Goal: Find specific page/section: Find specific page/section

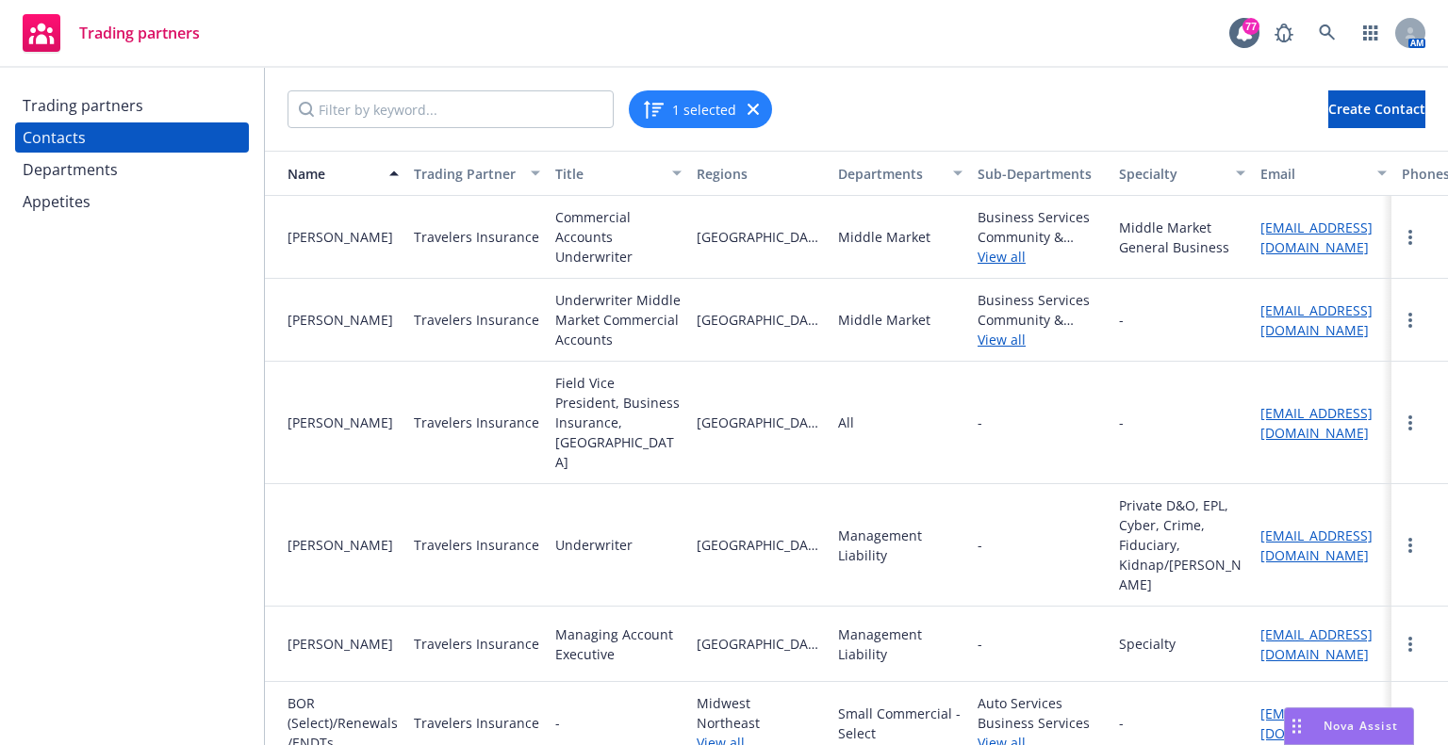
click at [122, 96] on div "Trading partners" at bounding box center [83, 105] width 121 height 30
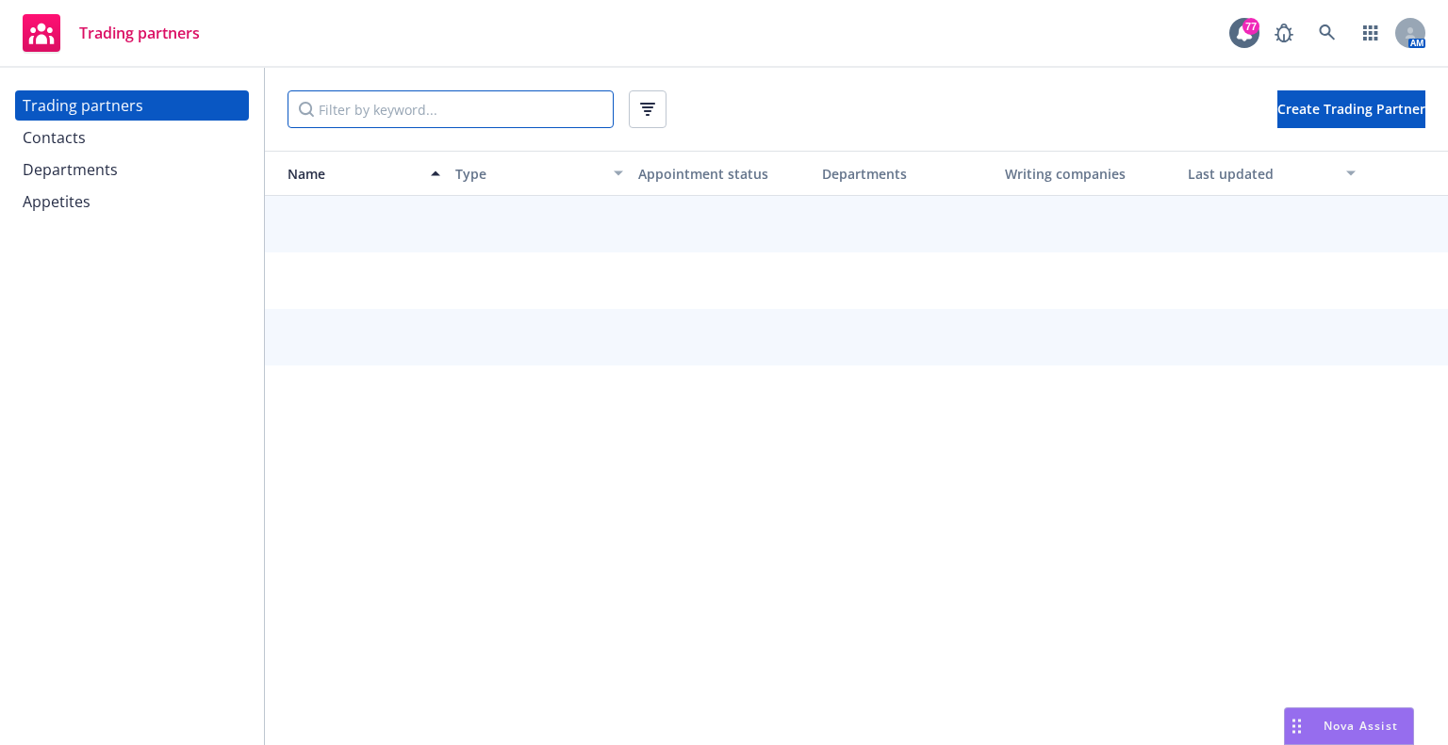
click at [401, 108] on input "Filter by keyword..." at bounding box center [450, 109] width 326 height 38
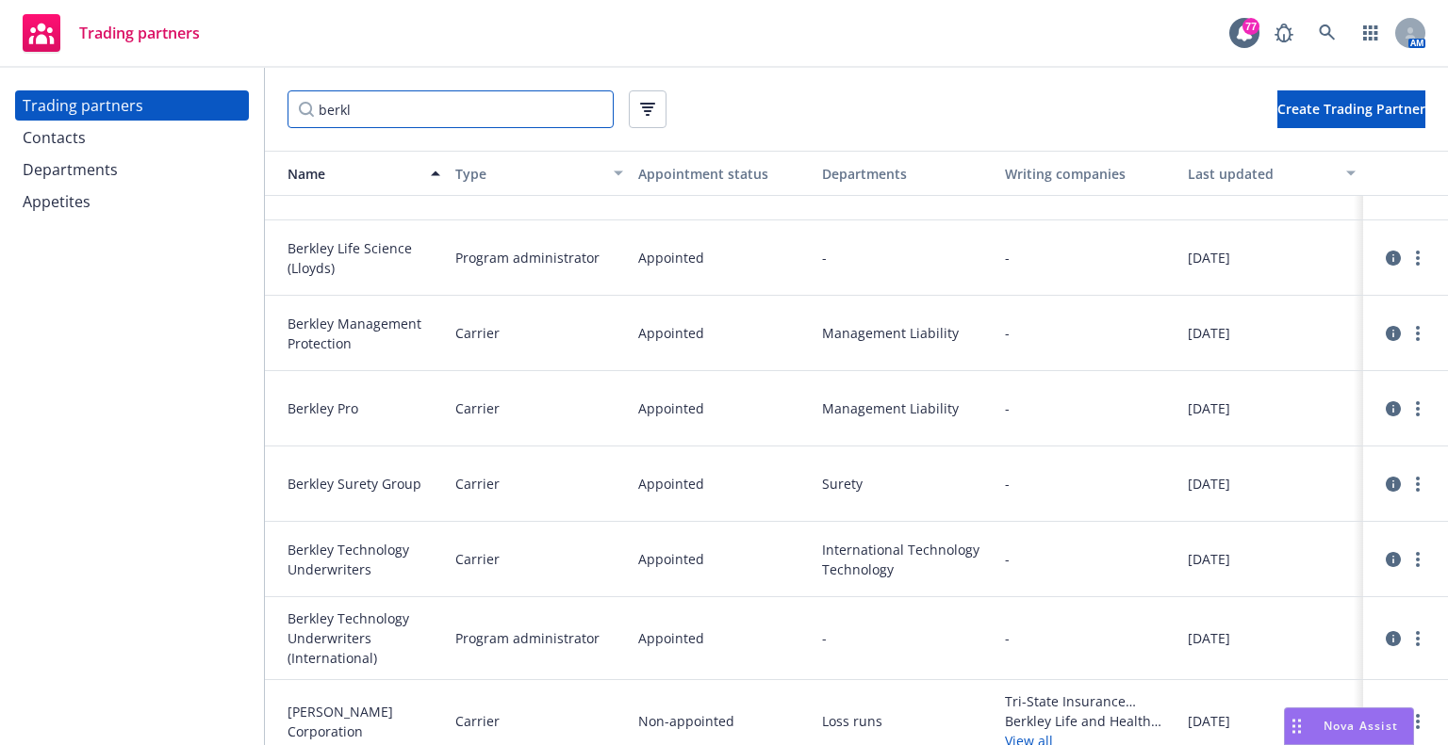
scroll to position [520, 0]
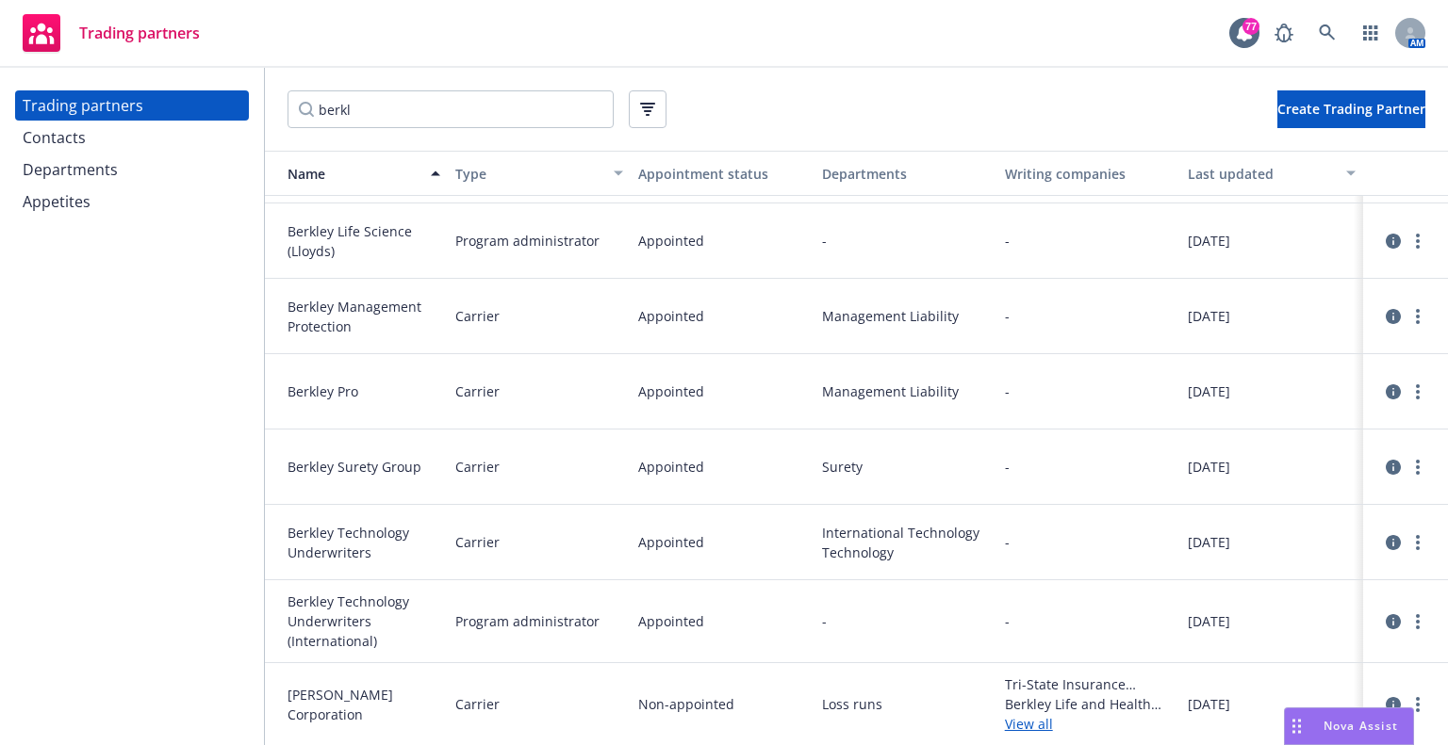
click at [1013, 716] on link "View all" at bounding box center [1089, 724] width 168 height 20
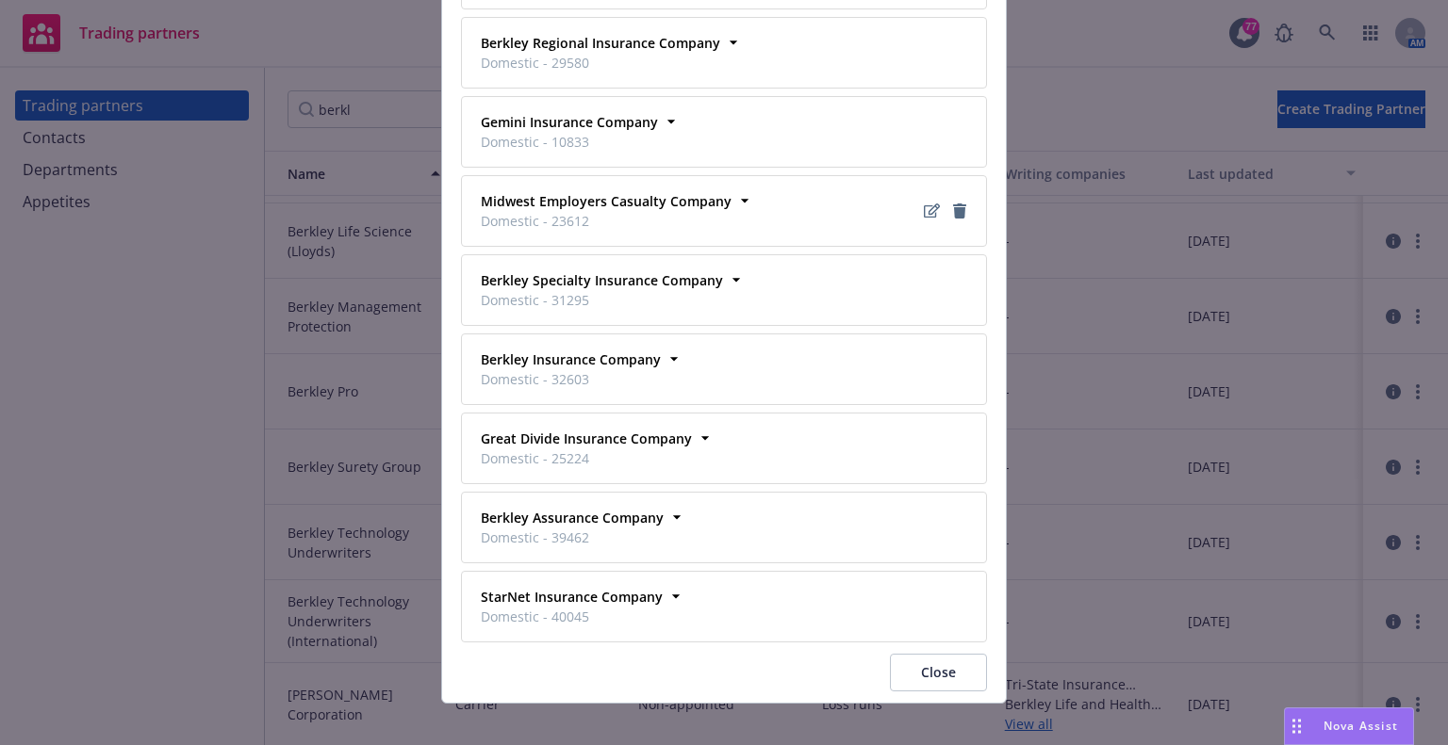
scroll to position [513, 0]
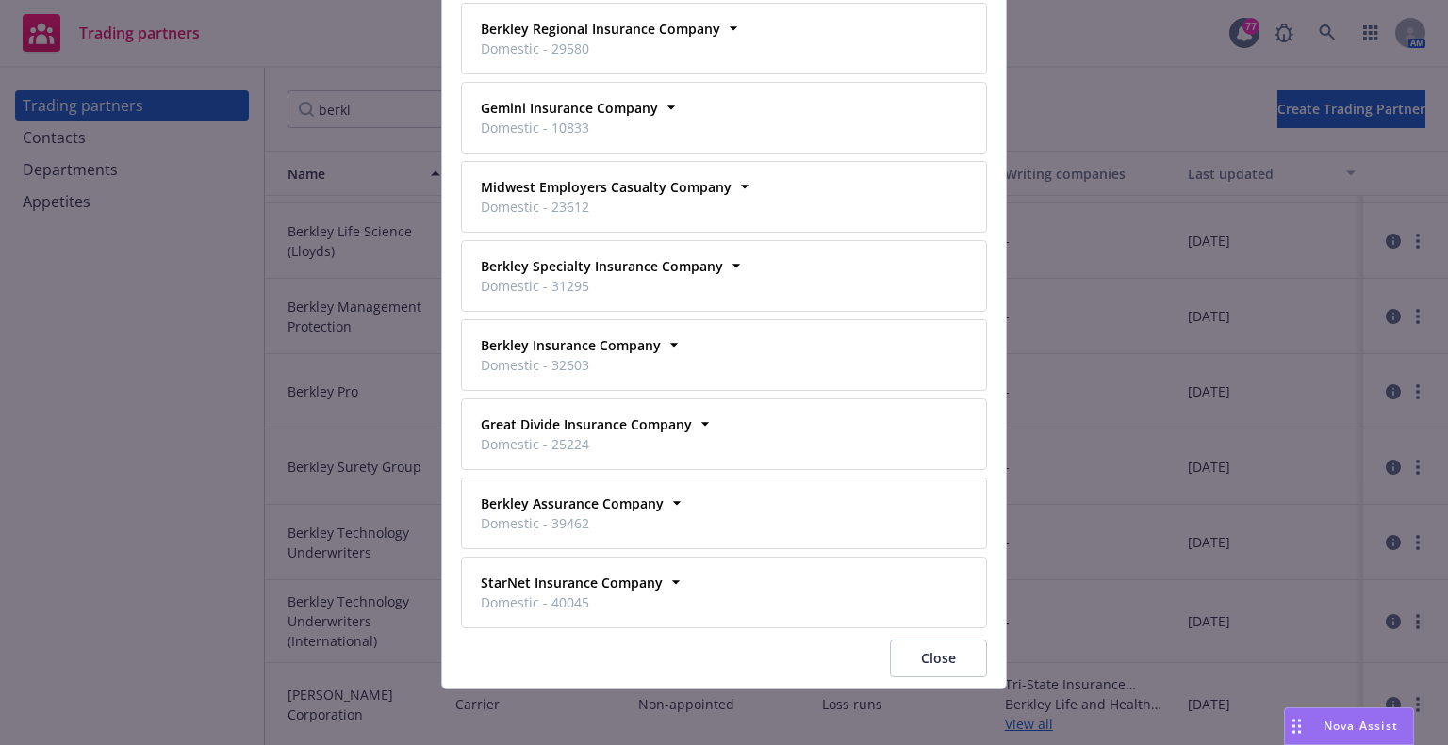
click at [935, 664] on button "Close" at bounding box center [938, 659] width 97 height 38
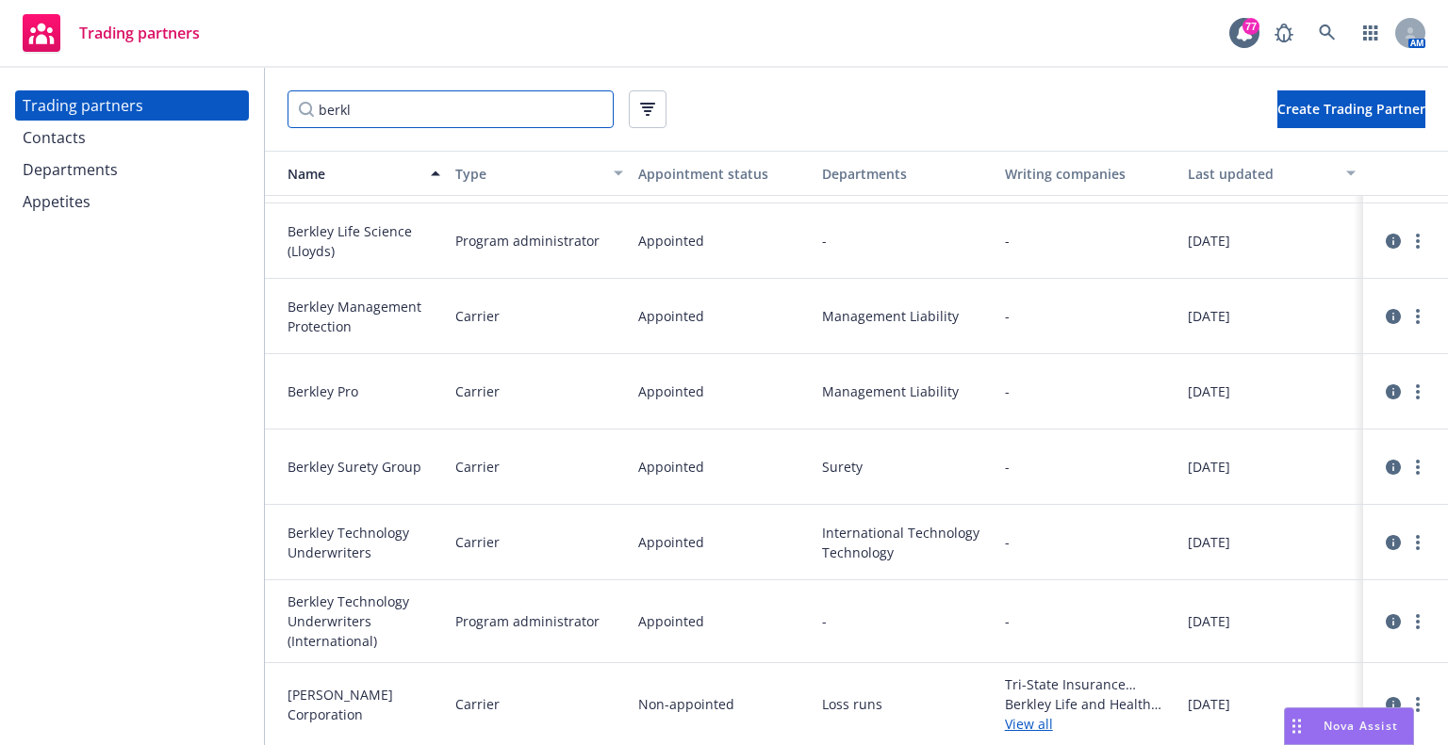
click at [384, 120] on input "berkl" at bounding box center [450, 109] width 326 height 38
drag, startPoint x: 383, startPoint y: 106, endPoint x: 94, endPoint y: 77, distance: 289.8
click at [94, 77] on div "Trading partners Contacts Departments Appetites berkl Create Trading Partner Na…" at bounding box center [724, 407] width 1448 height 678
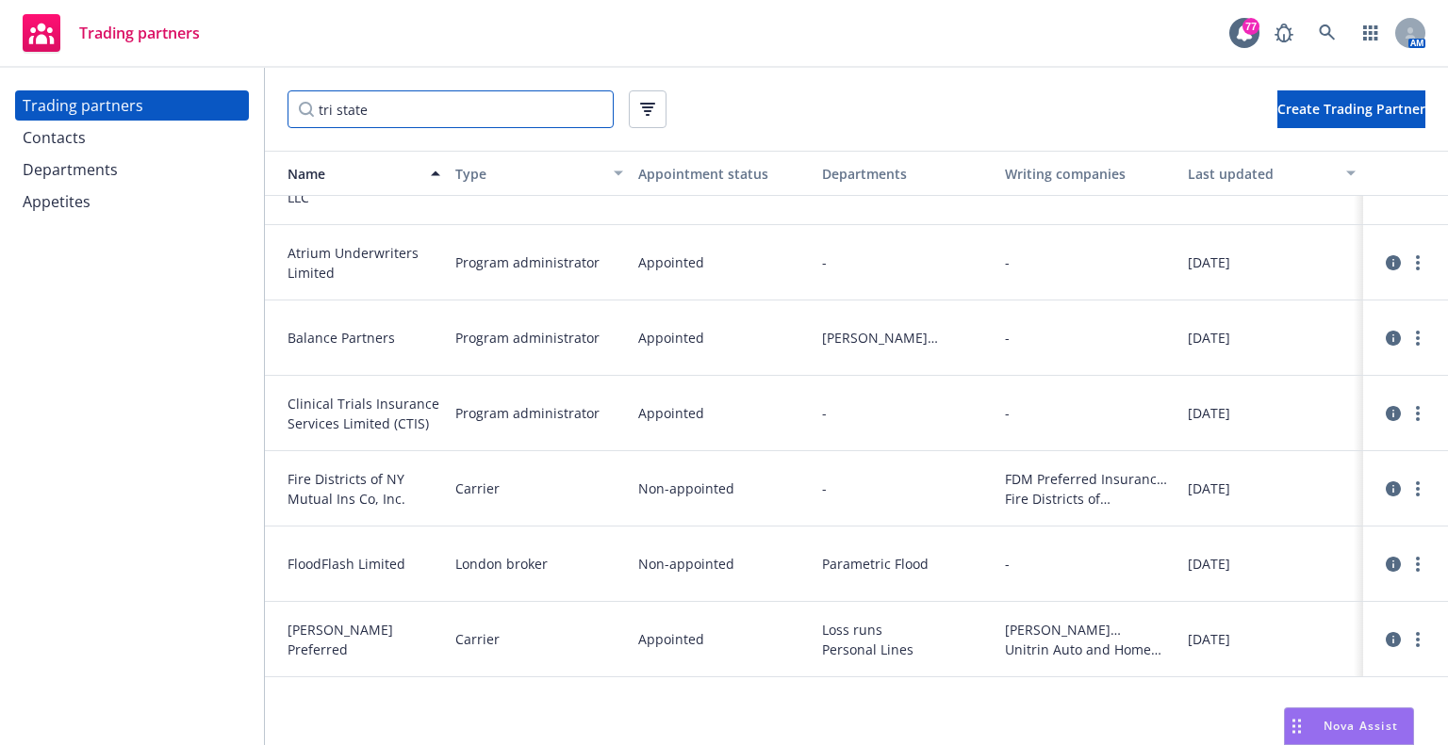
scroll to position [320, 0]
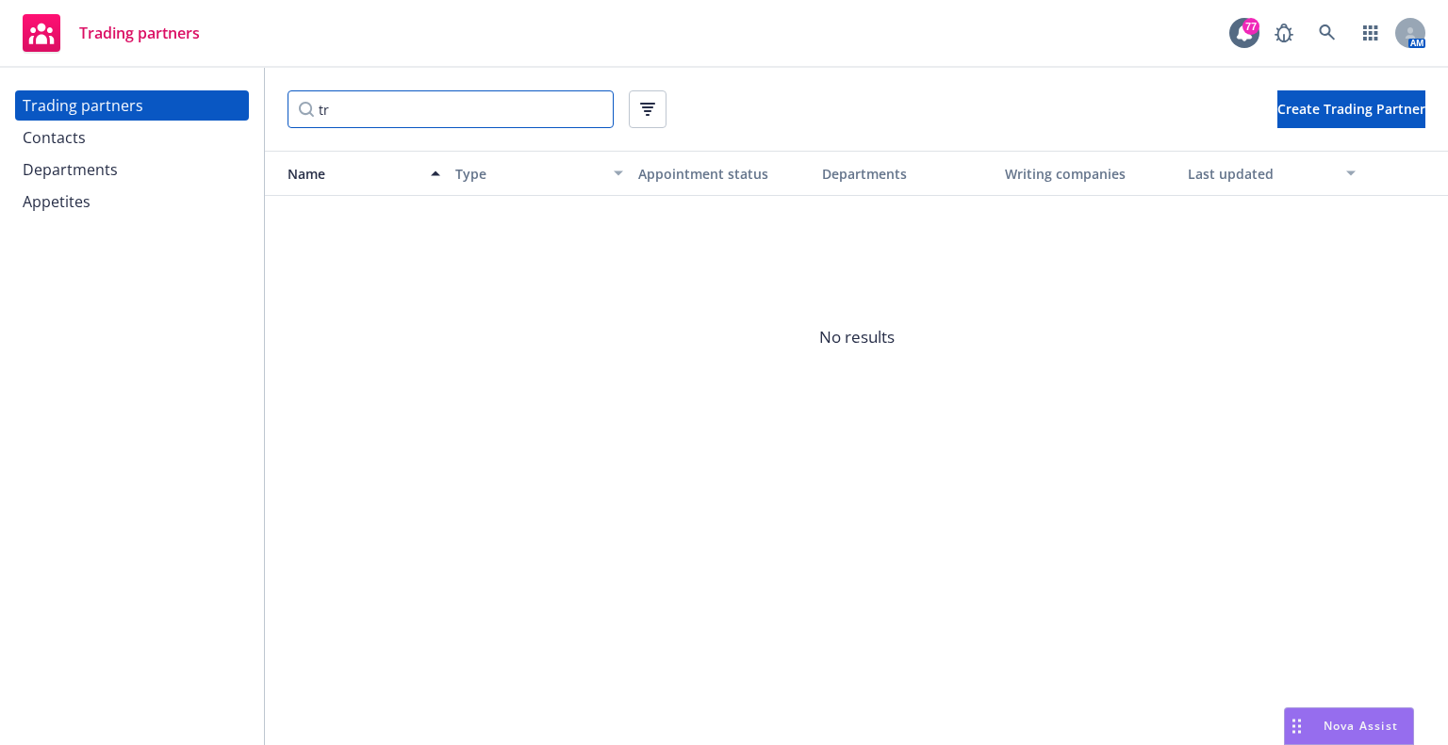
type input "t"
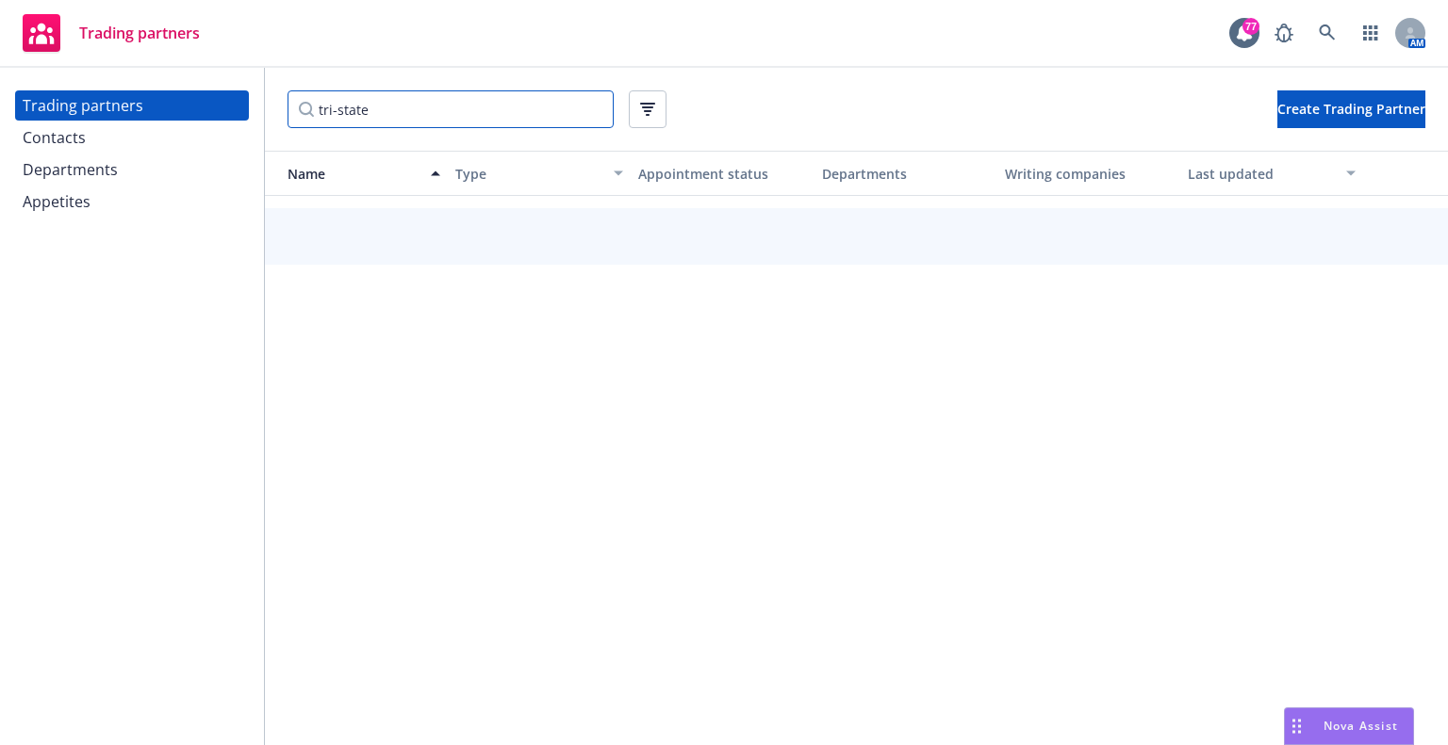
scroll to position [0, 0]
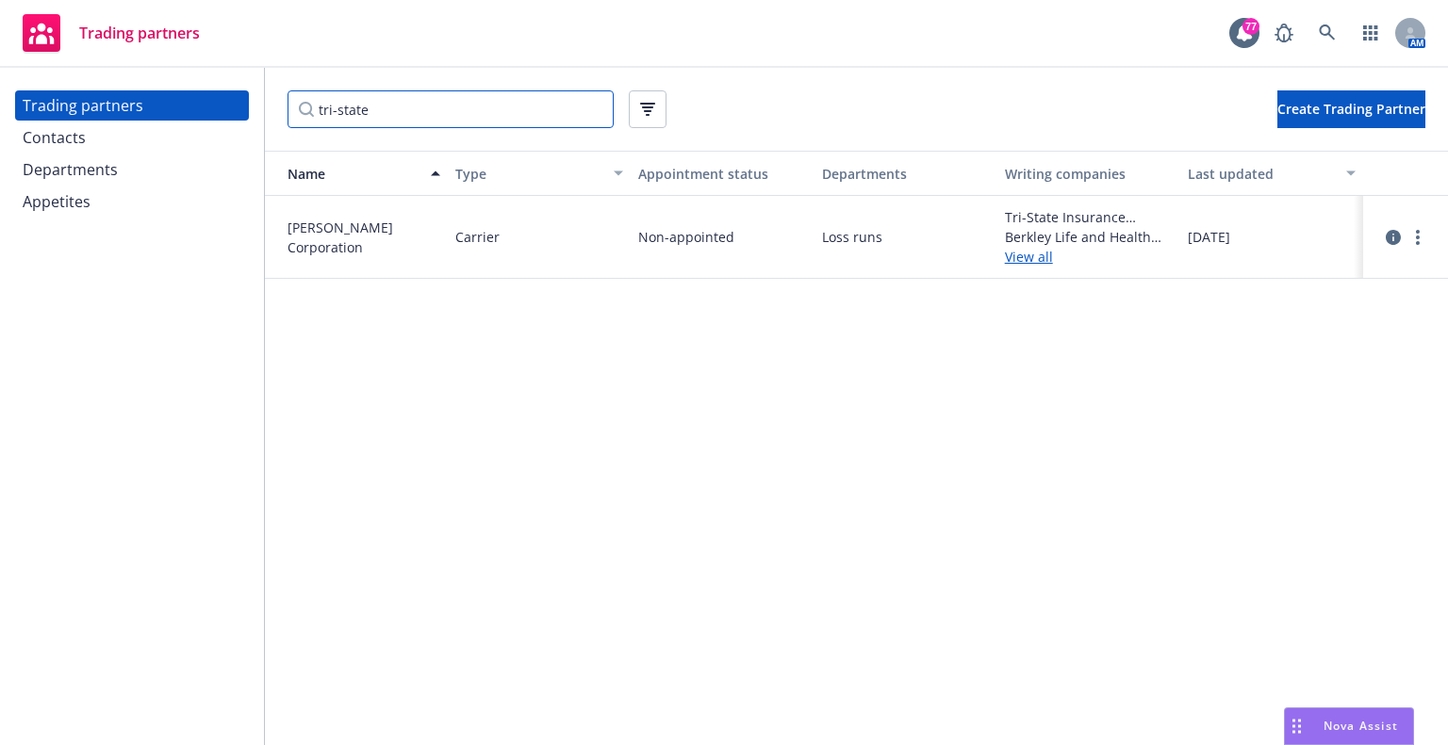
type input "tri-state"
click at [1043, 258] on link "View all" at bounding box center [1089, 257] width 168 height 20
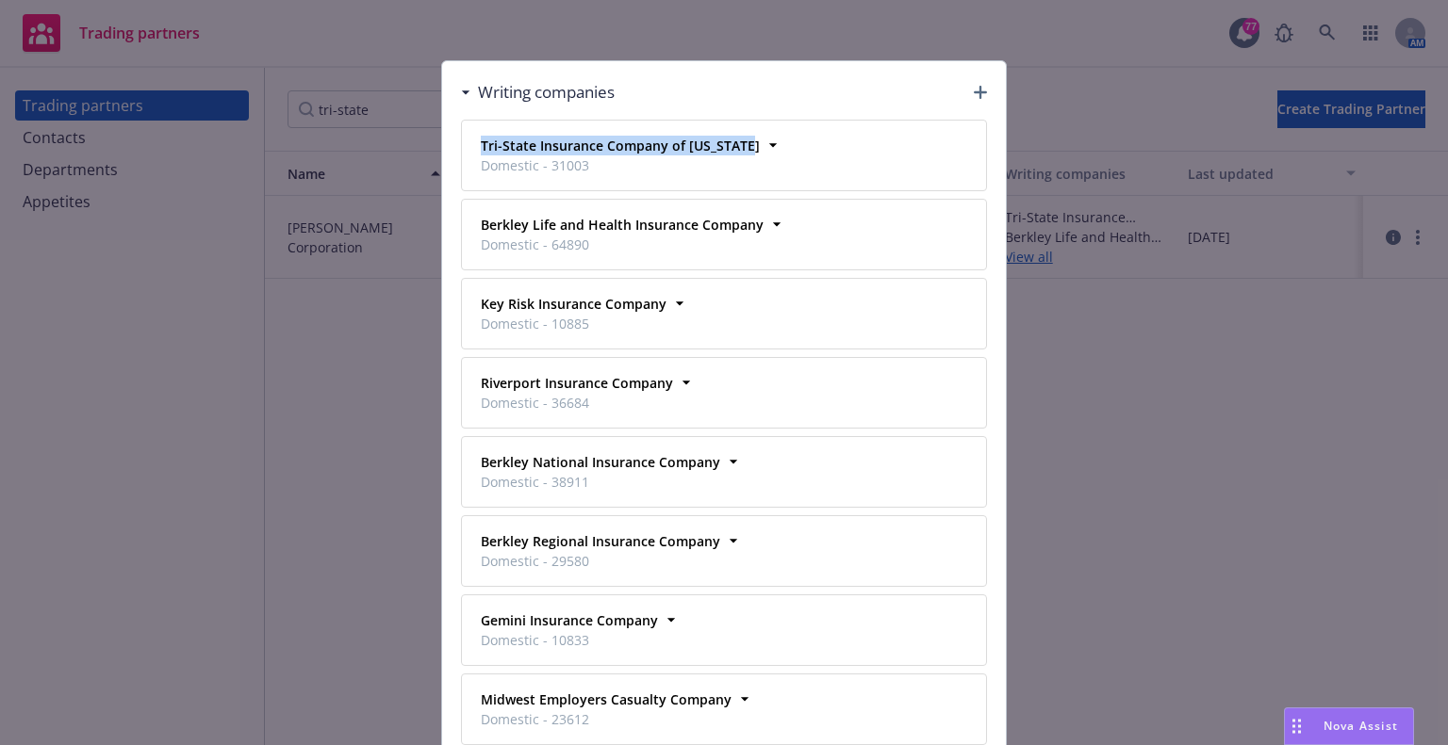
drag, startPoint x: 746, startPoint y: 144, endPoint x: 445, endPoint y: 142, distance: 301.6
click at [445, 142] on div "Writing companies Tri-State Insurance Company of [US_STATE] Domestic - 31003 Bu…" at bounding box center [724, 606] width 564 height 1091
copy strong "Tri-State Insurance Company of [US_STATE]"
